Goal: Task Accomplishment & Management: Manage account settings

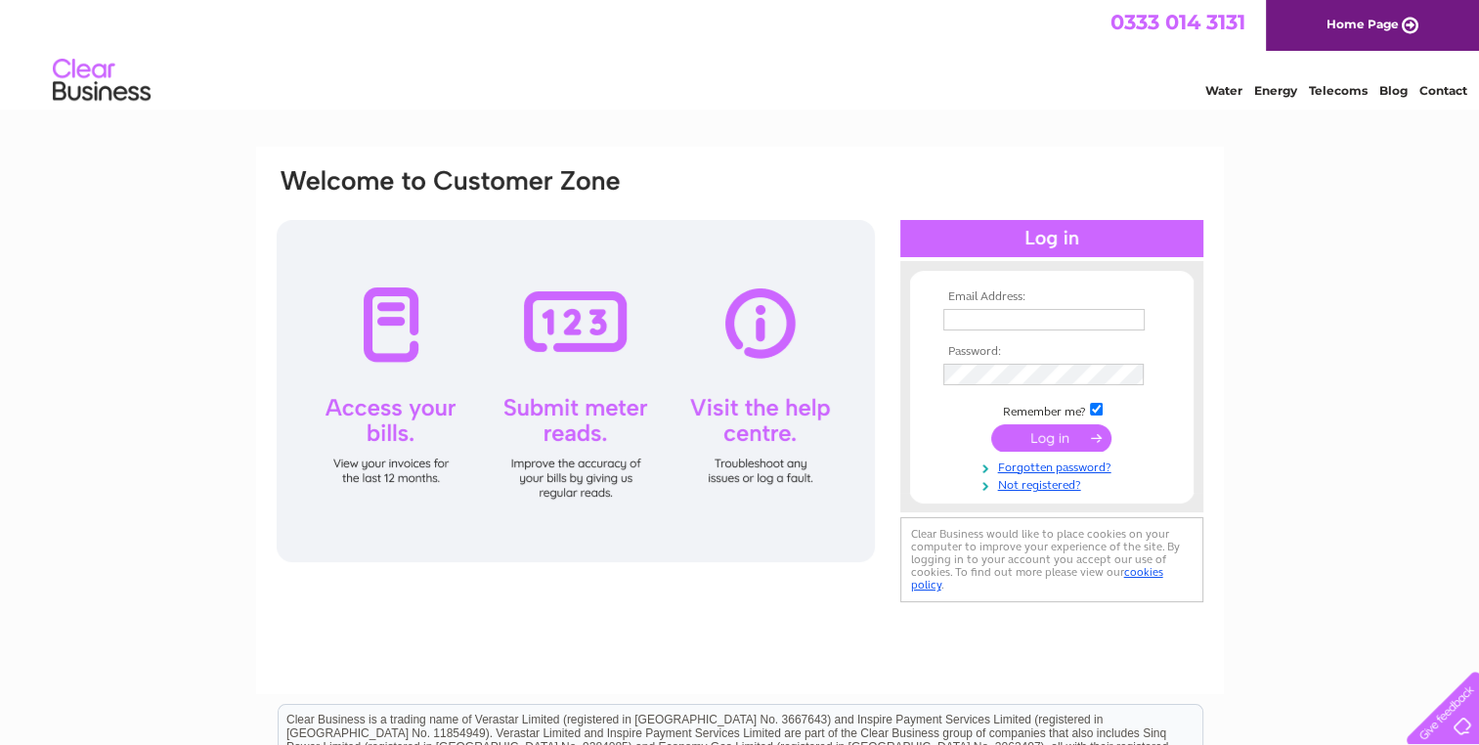
click at [1003, 307] on td at bounding box center [1052, 319] width 227 height 31
click at [997, 319] on input "text" at bounding box center [1045, 320] width 203 height 23
type input "ptogreen@aol.com"
click at [991, 425] on input "submit" at bounding box center [1051, 438] width 120 height 27
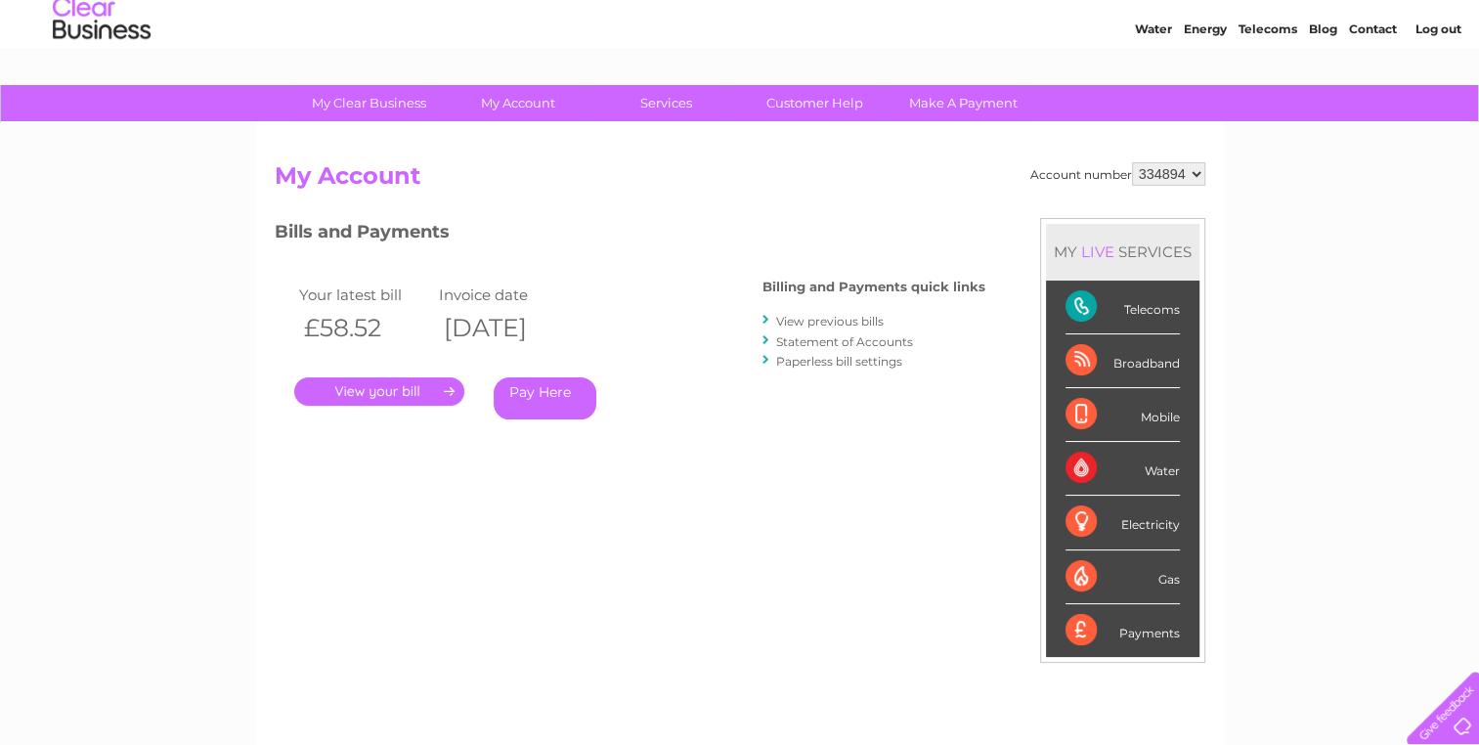
scroll to position [59, 0]
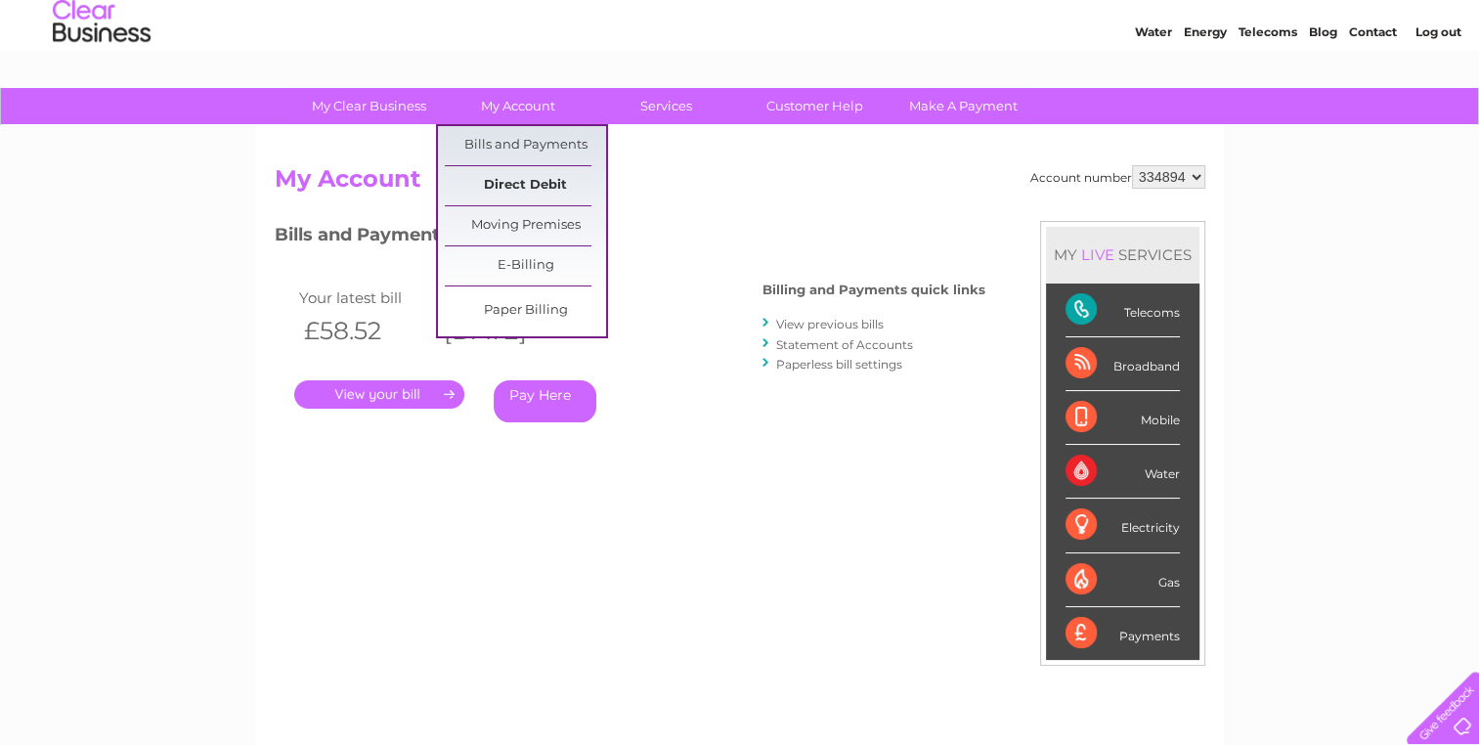
click at [527, 184] on link "Direct Debit" at bounding box center [525, 185] width 161 height 39
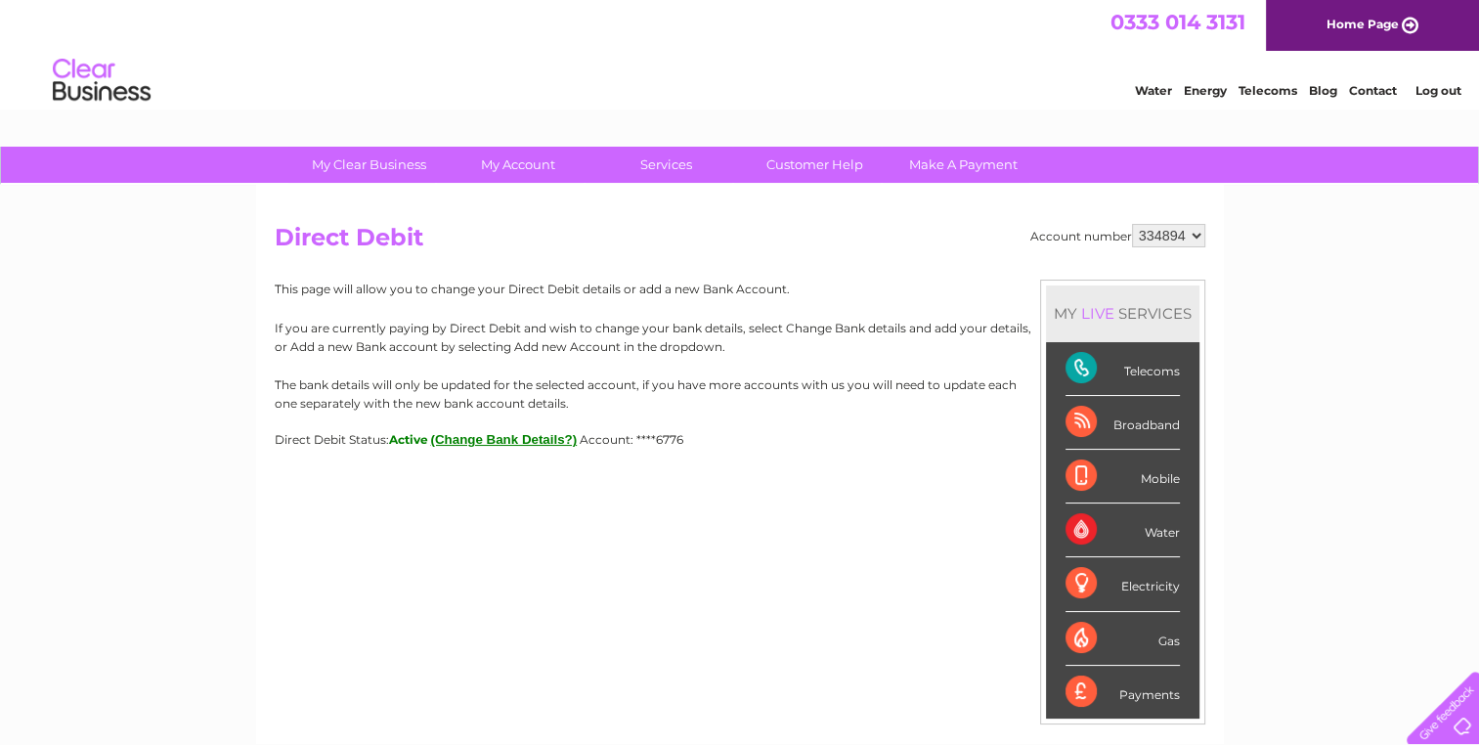
click at [508, 435] on button "(Change Bank Details?)" at bounding box center [504, 439] width 147 height 15
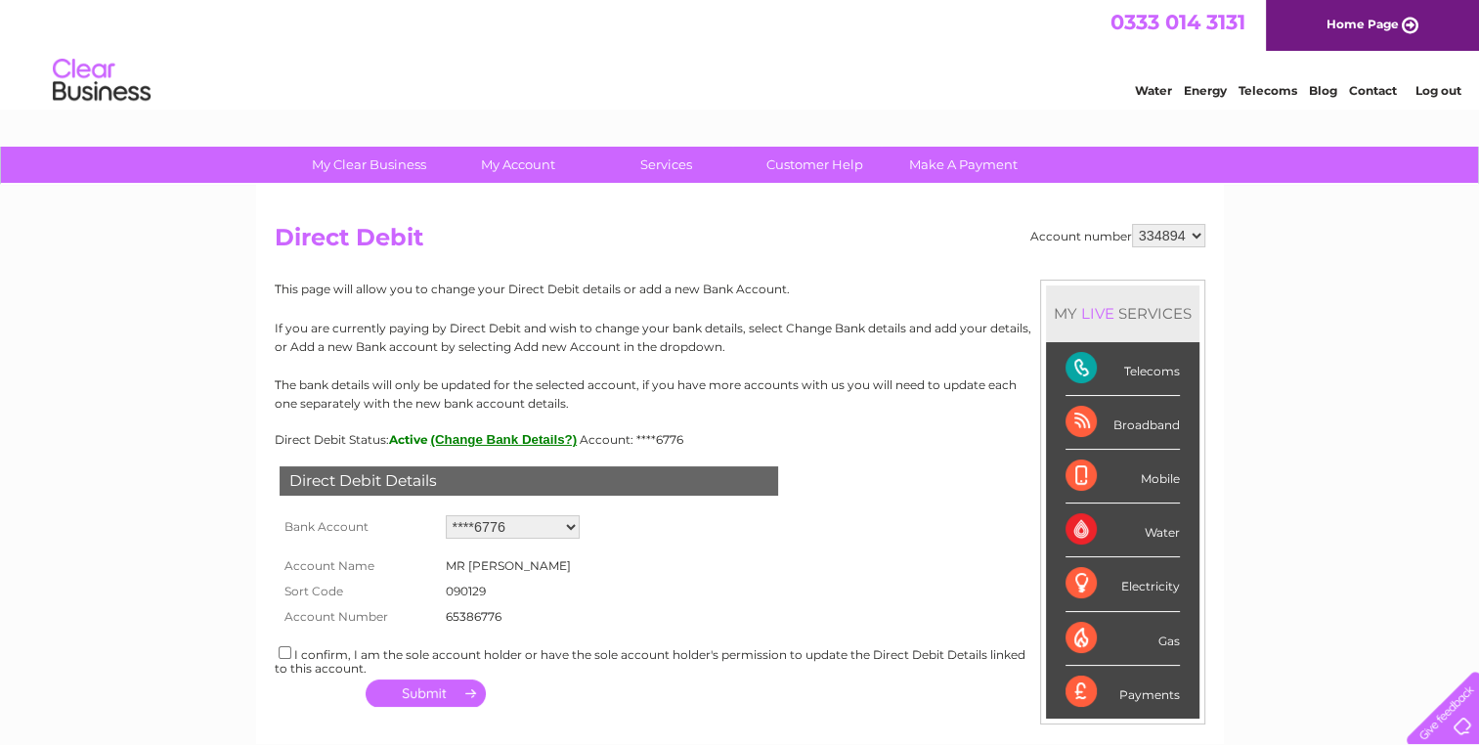
click at [1435, 88] on link "Log out" at bounding box center [1438, 90] width 46 height 15
